Goal: Information Seeking & Learning: Learn about a topic

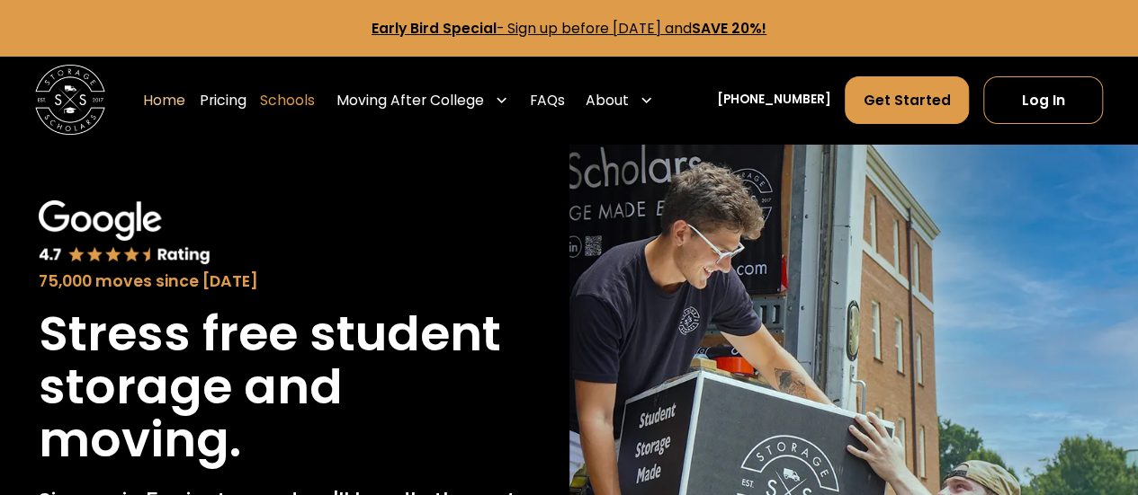
click at [315, 96] on link "Schools" at bounding box center [287, 100] width 55 height 49
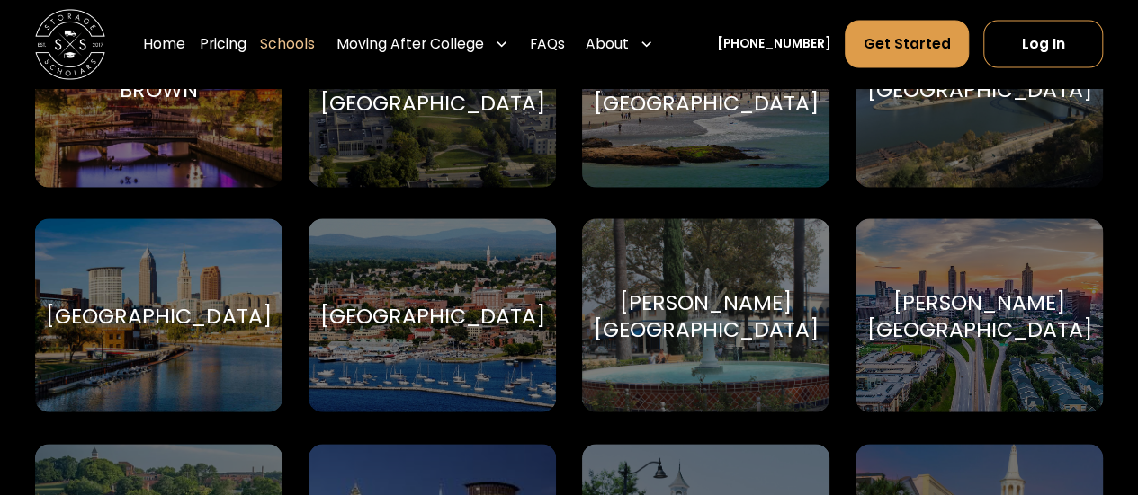
scroll to position [1462, 0]
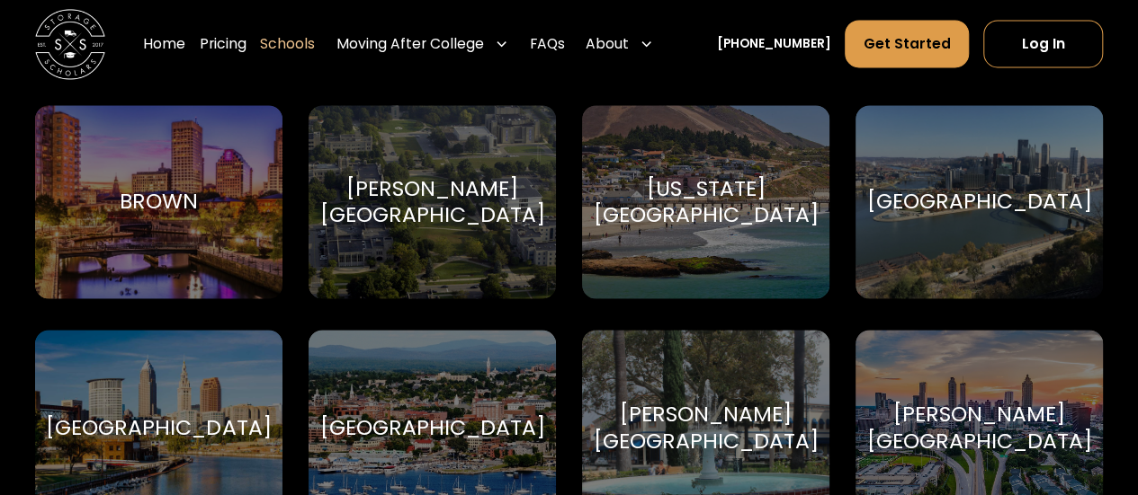
click at [219, 245] on div "Brown Brown University" at bounding box center [158, 201] width 247 height 193
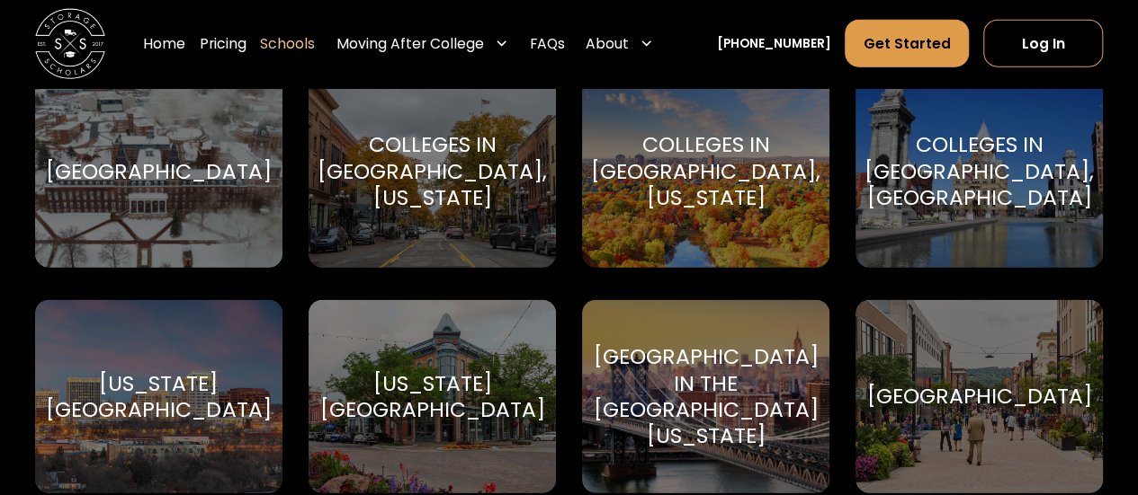
scroll to position [2115, 0]
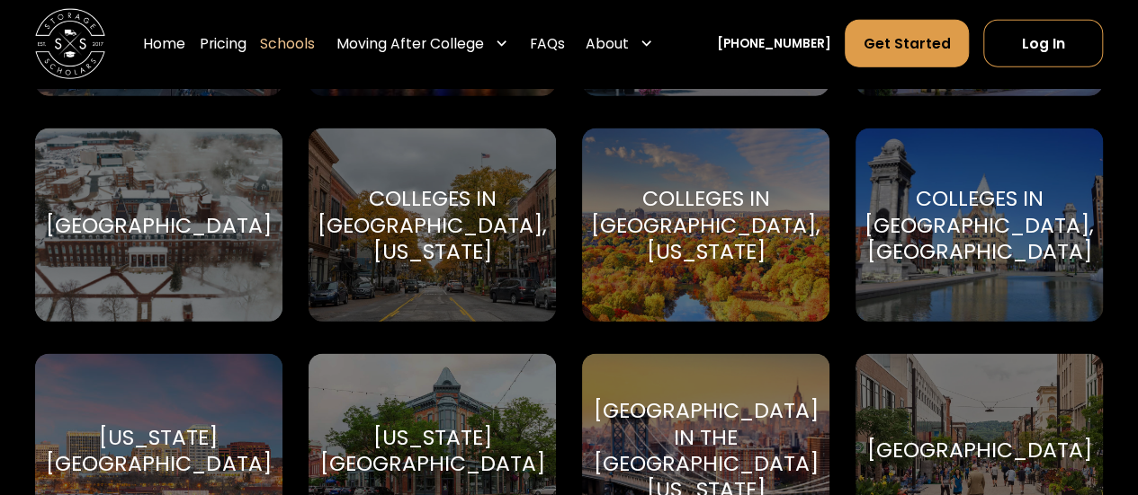
click at [191, 238] on div "College of the Holy Cross" at bounding box center [158, 225] width 225 height 26
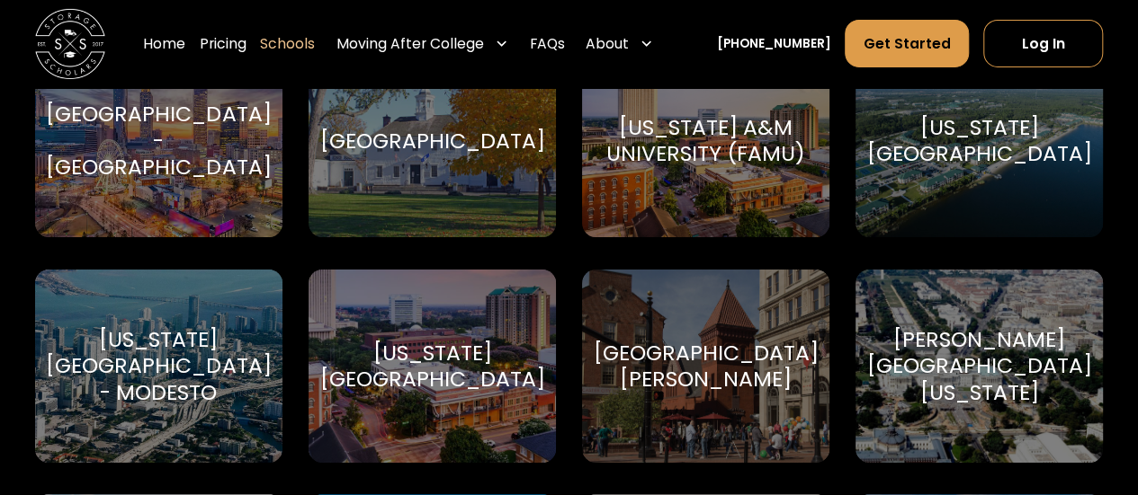
scroll to position [3103, 0]
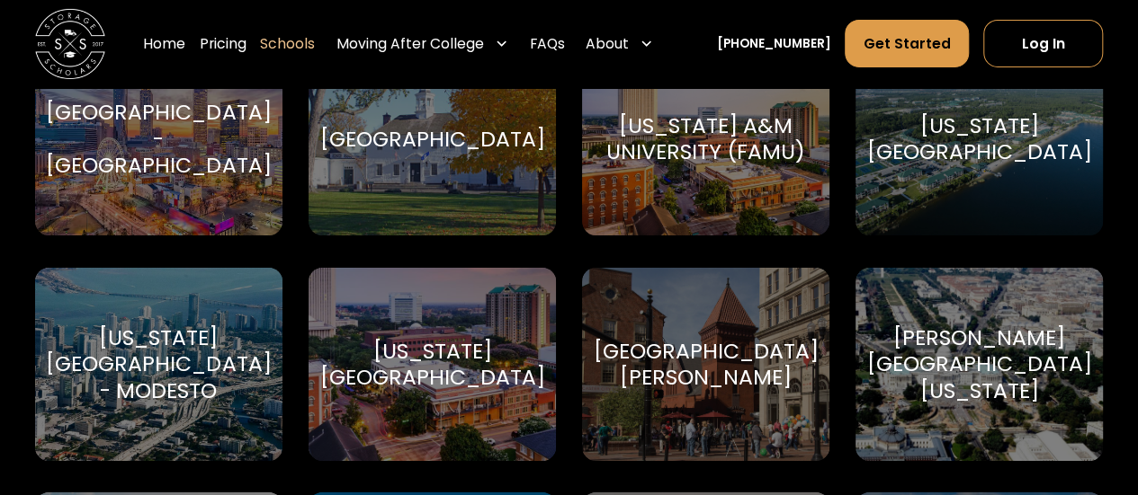
click at [656, 353] on div "[GEOGRAPHIC_DATA][PERSON_NAME]" at bounding box center [705, 364] width 225 height 53
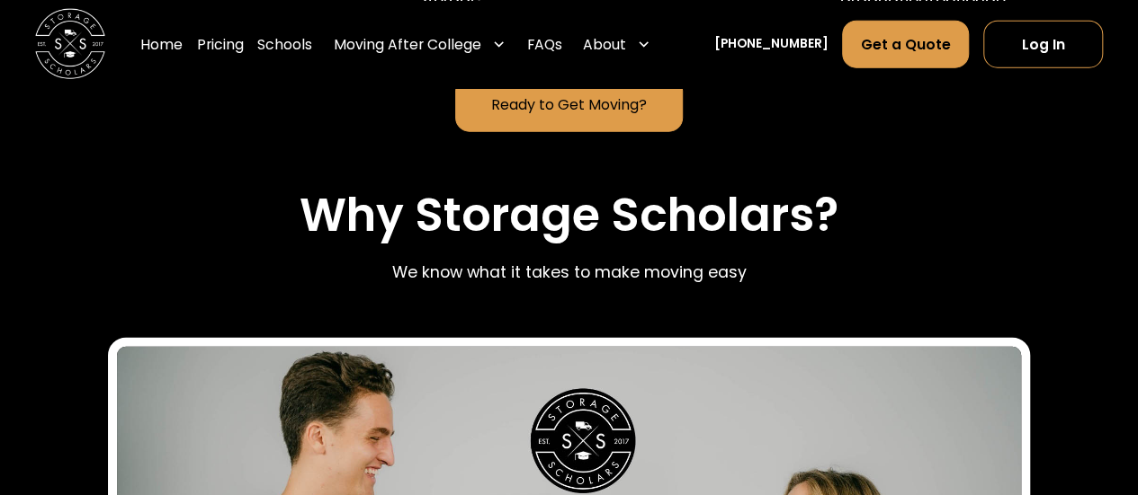
scroll to position [2239, 0]
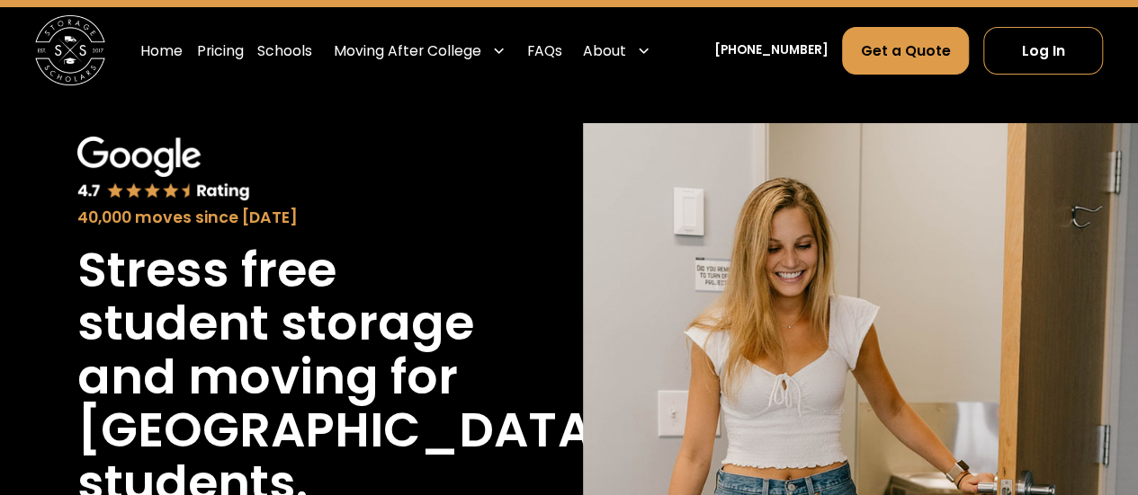
scroll to position [49, 0]
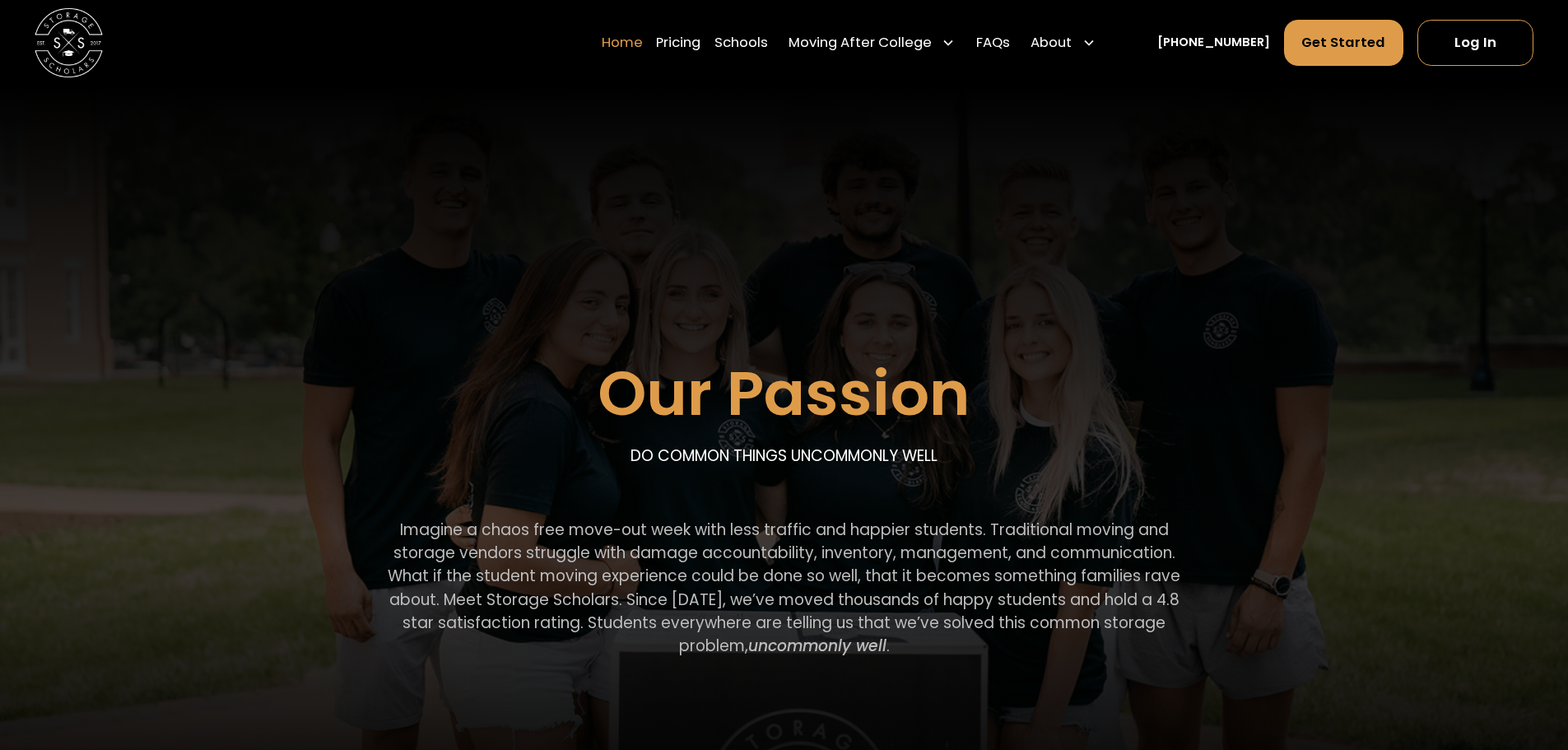
click at [643, 41] on link "Home" at bounding box center [622, 43] width 41 height 48
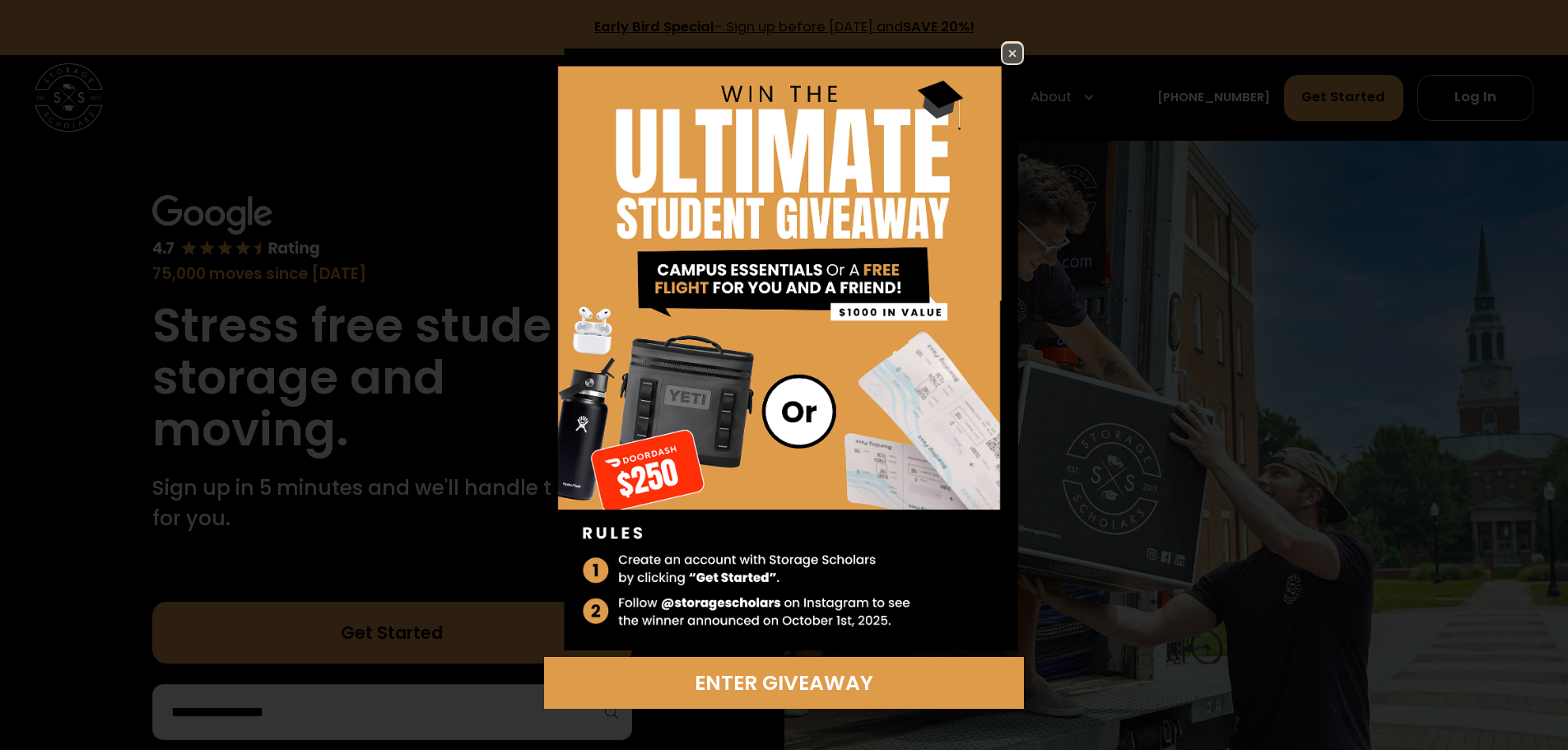
click at [1011, 52] on img at bounding box center [1012, 54] width 20 height 20
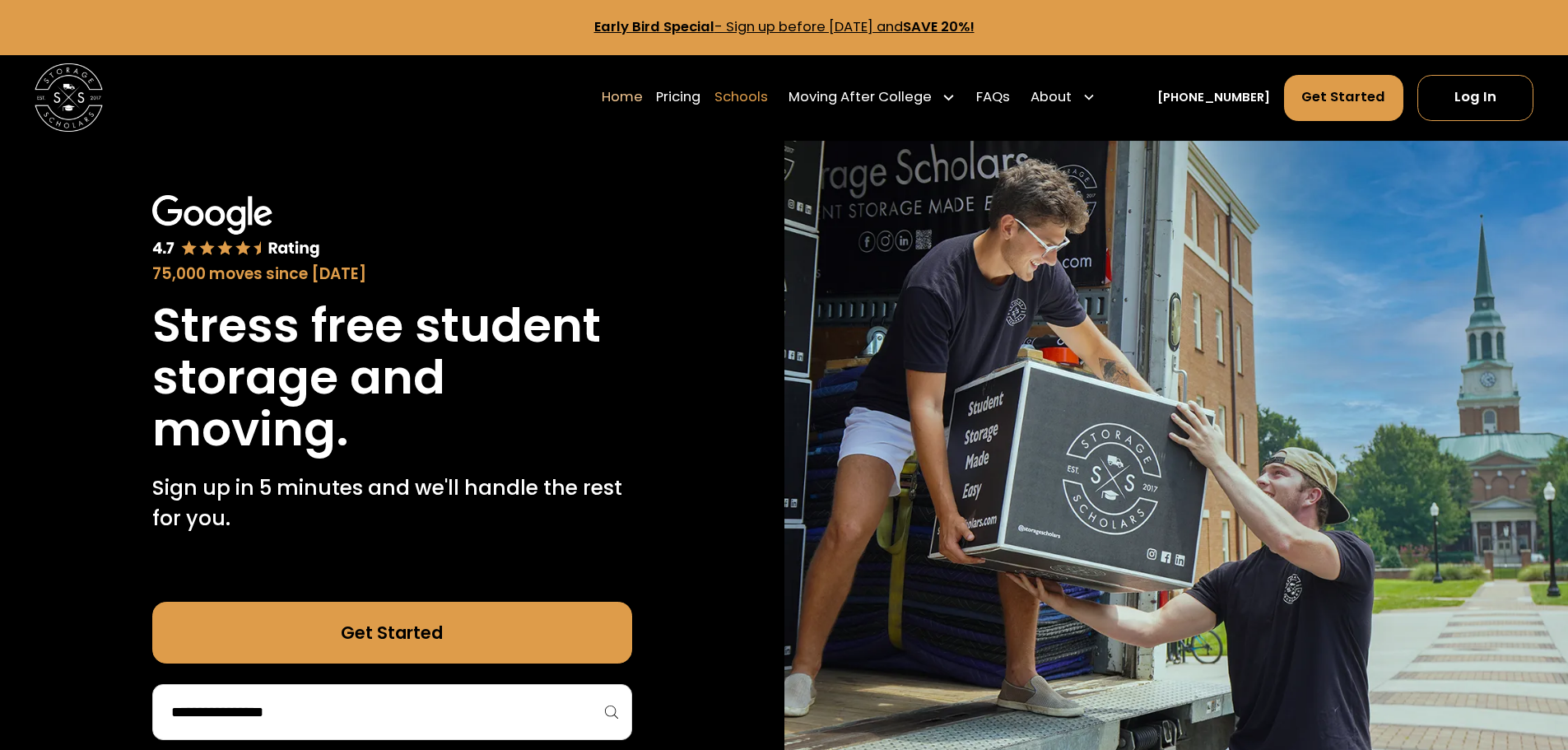
click at [755, 99] on link "Schools" at bounding box center [741, 97] width 53 height 48
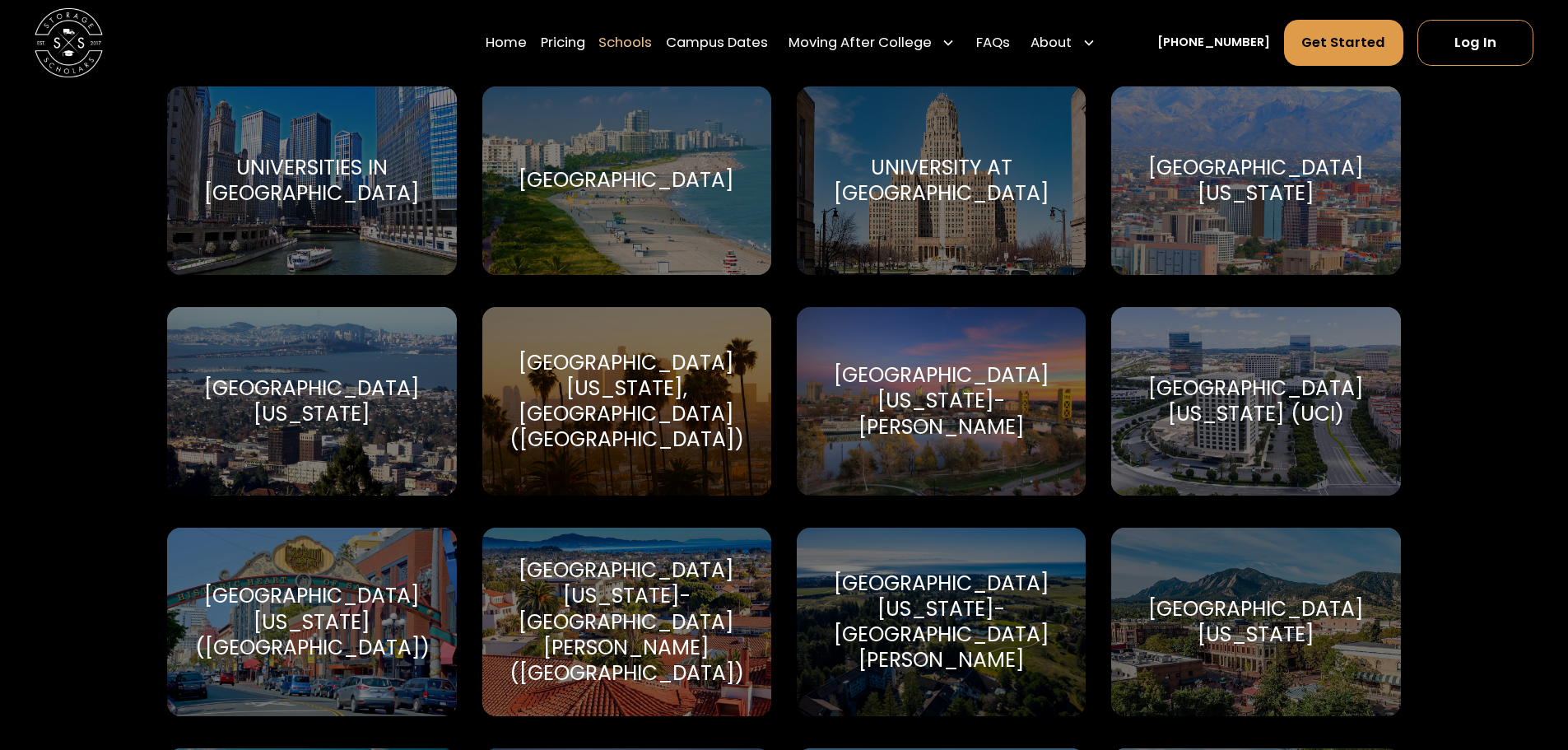
scroll to position [7843, 0]
click at [585, 43] on link "Pricing" at bounding box center [563, 43] width 45 height 48
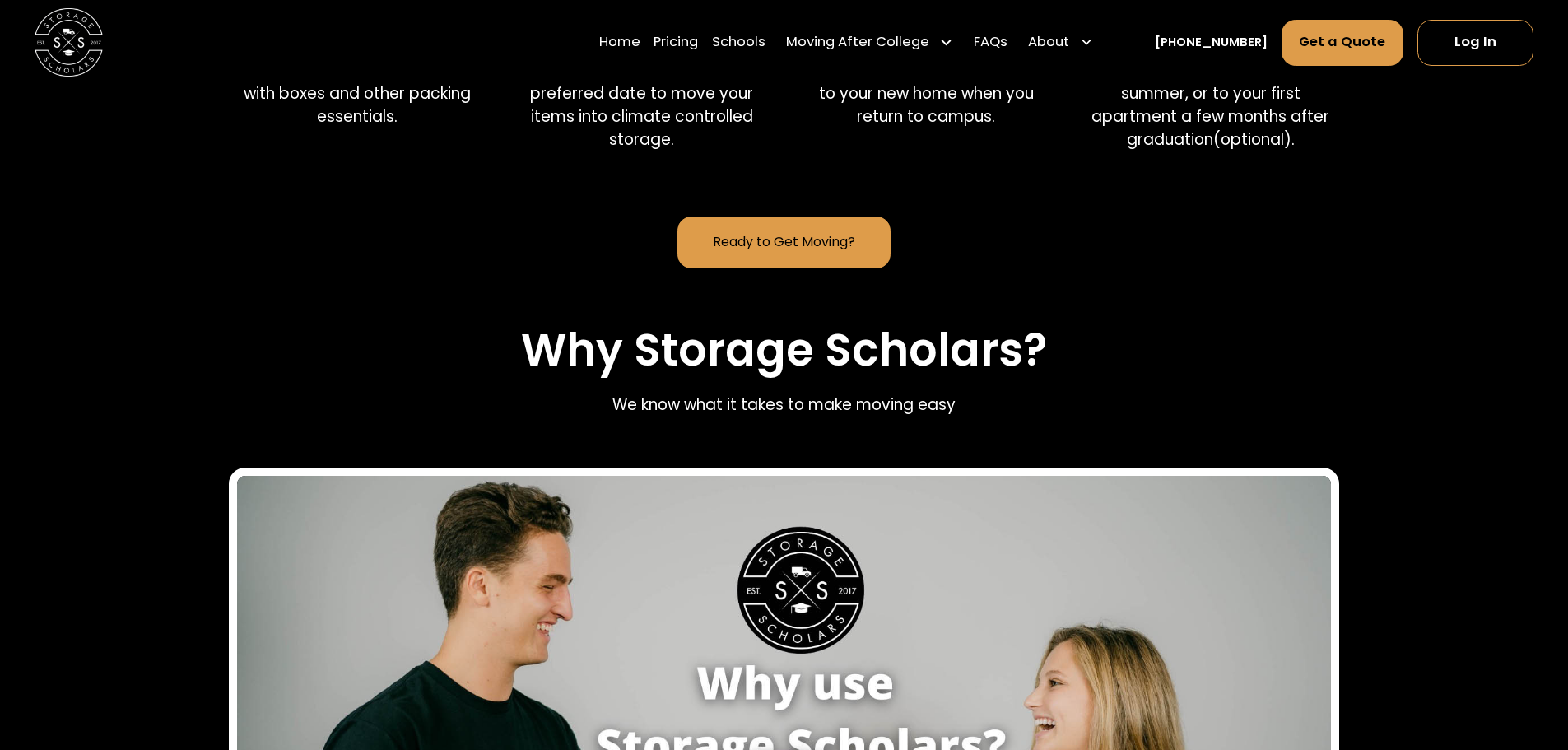
scroll to position [1712, 0]
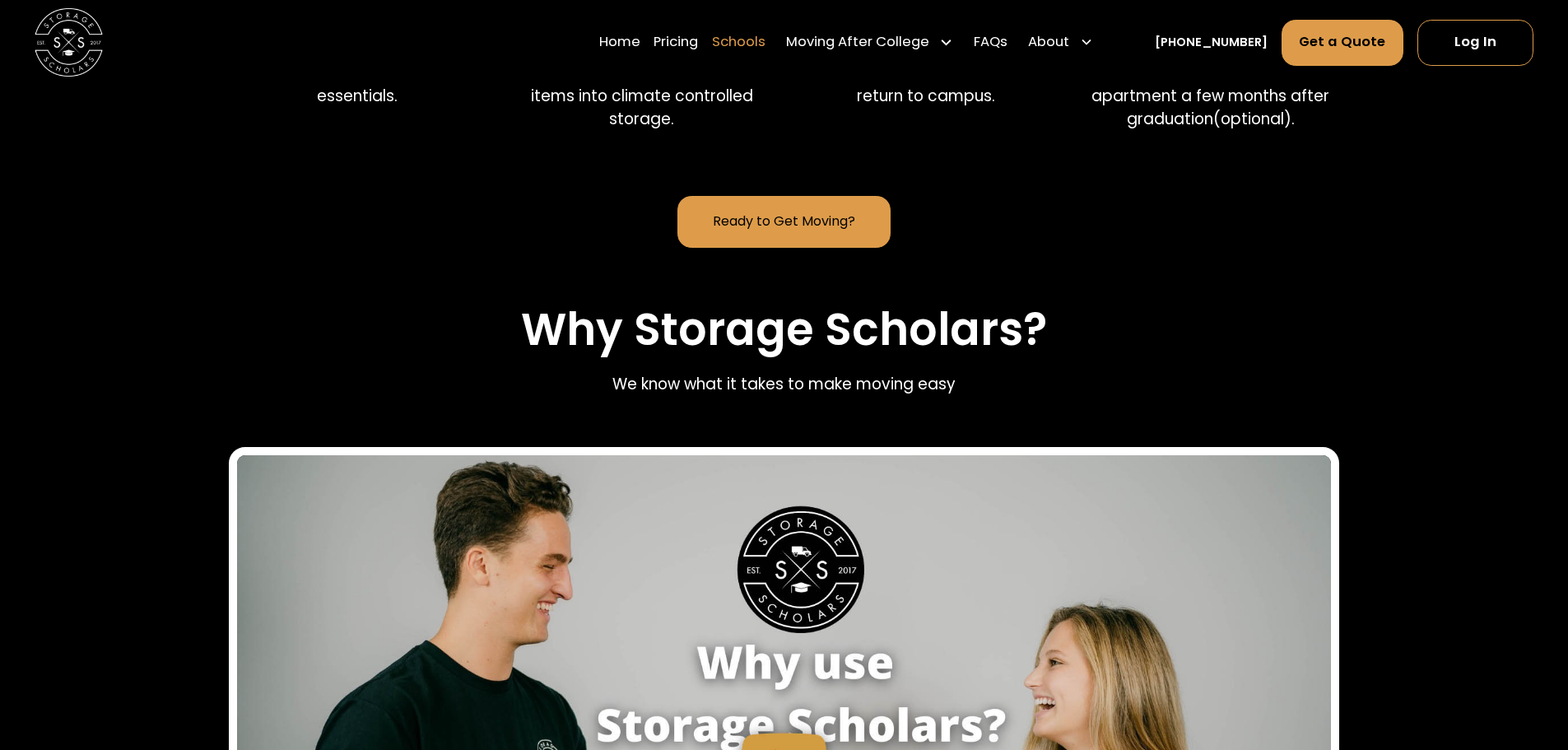
click at [764, 45] on link "Schools" at bounding box center [739, 43] width 53 height 48
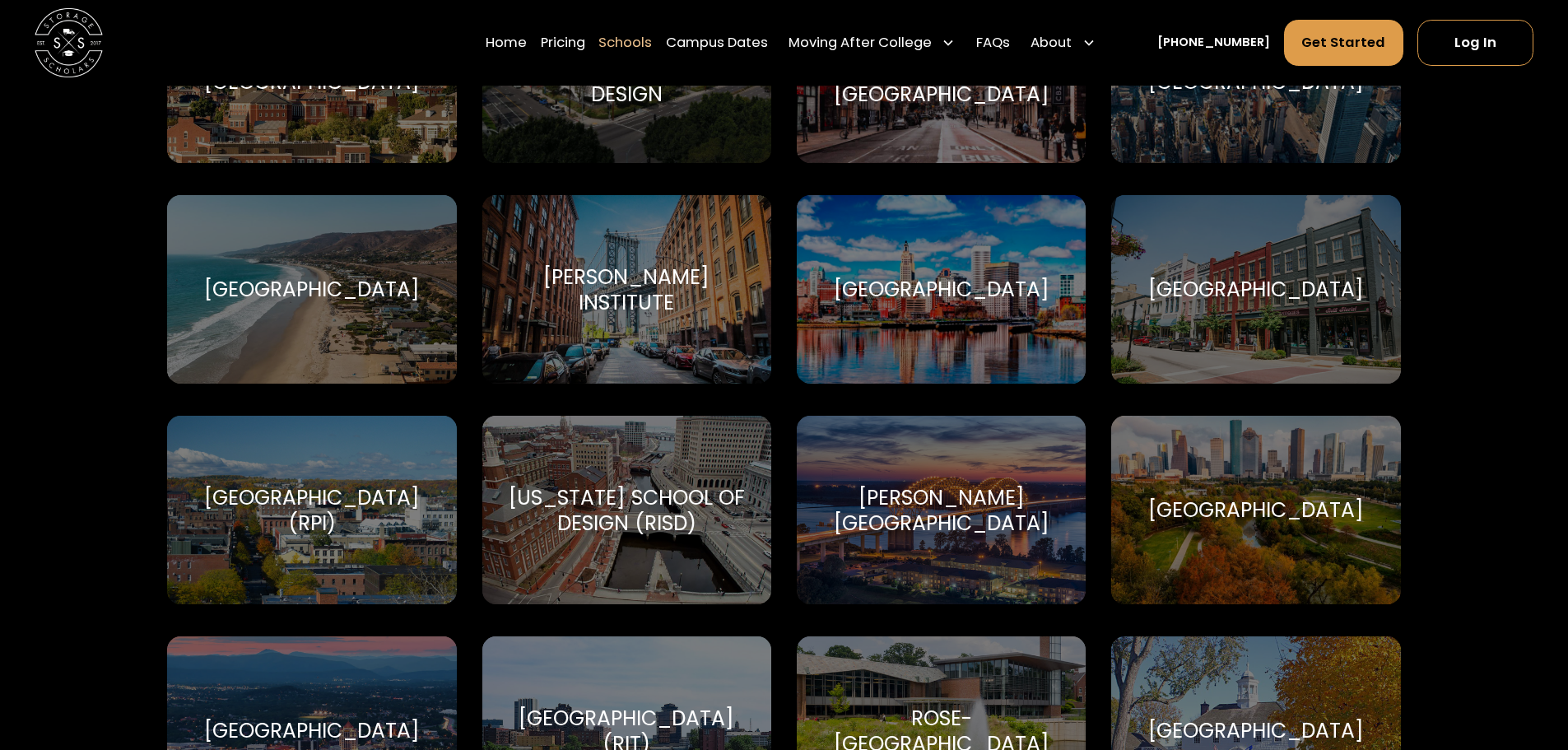
scroll to position [5304, 0]
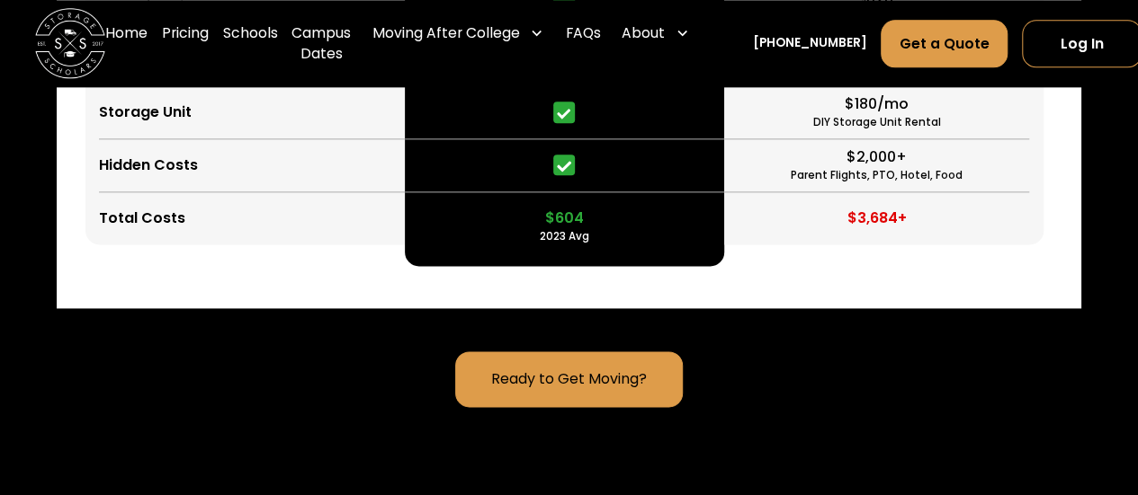
scroll to position [4505, 0]
